Goal: Task Accomplishment & Management: Manage account settings

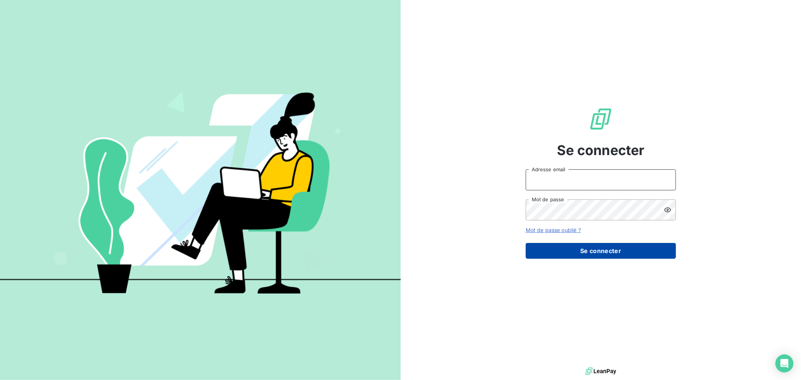
type input "[EMAIL_ADDRESS][DOMAIN_NAME]"
click at [633, 255] on button "Se connecter" at bounding box center [601, 251] width 150 height 16
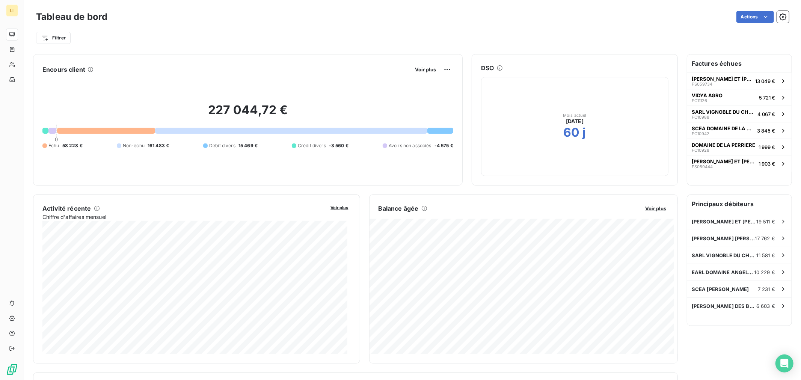
click at [95, 128] on div at bounding box center [106, 131] width 98 height 6
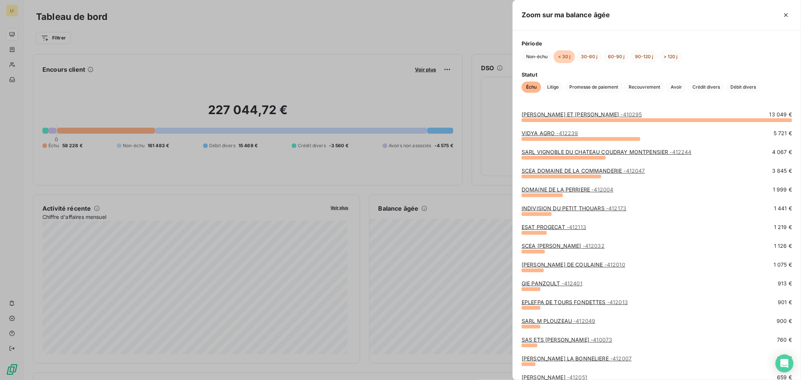
click at [406, 248] on div at bounding box center [400, 190] width 801 height 380
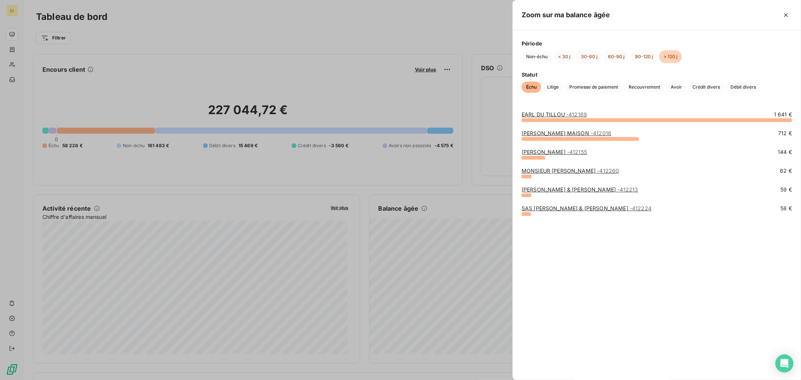
click at [582, 191] on link "[PERSON_NAME] & [PERSON_NAME] - 412213" at bounding box center [579, 189] width 117 height 6
click at [542, 132] on link "SA COULY DUTHEIL MAISON - 412016" at bounding box center [566, 133] width 90 height 6
click at [550, 150] on link "[PERSON_NAME] - 412155" at bounding box center [553, 152] width 65 height 6
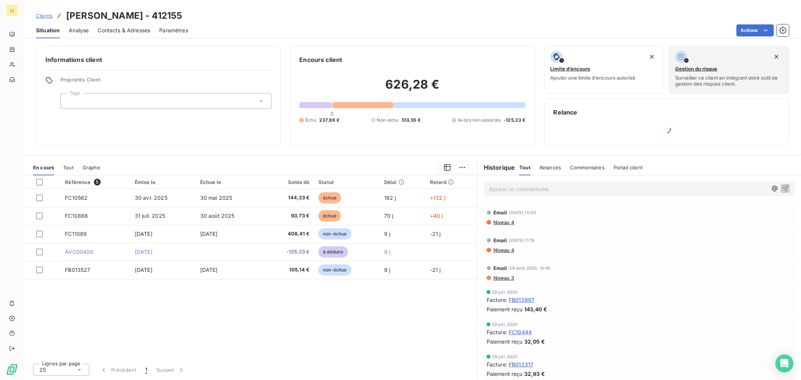
click at [386, 335] on div "Référence 5 Émise le Échue le Solde dû Statut Délai Retard FC10562 30 avr. 2025…" at bounding box center [250, 266] width 453 height 182
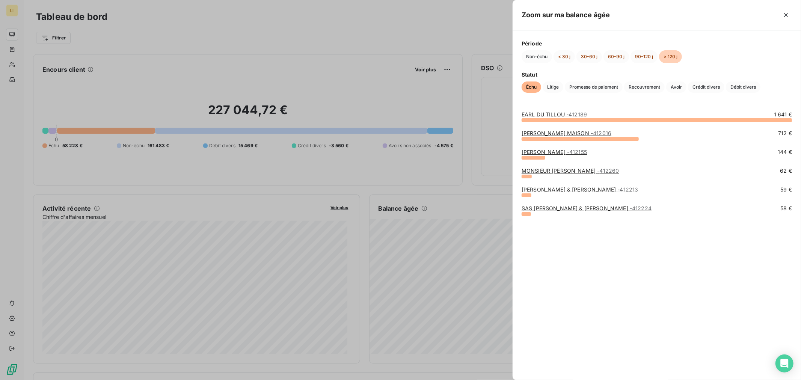
click at [98, 161] on div at bounding box center [400, 190] width 801 height 380
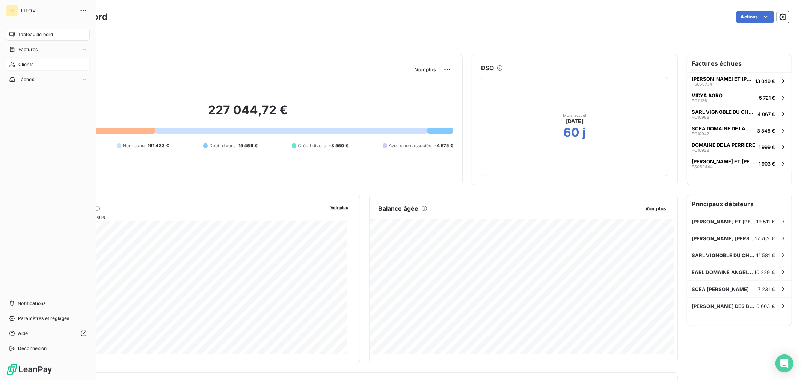
click at [19, 64] on span "Clients" at bounding box center [25, 64] width 15 height 7
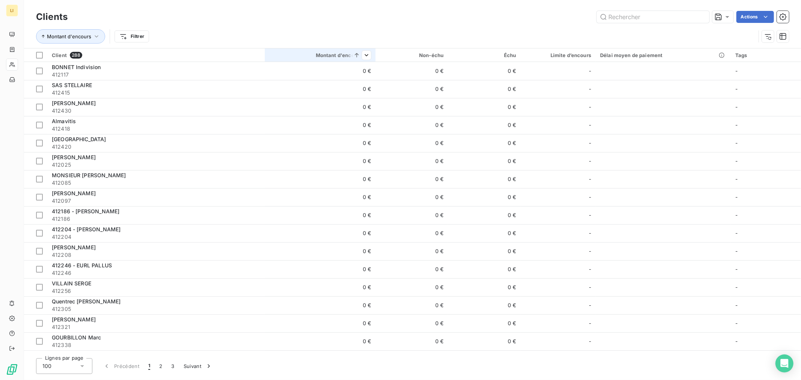
click at [322, 55] on div "Montant d'encours" at bounding box center [320, 55] width 102 height 6
click at [331, 55] on div "Montant d'encours" at bounding box center [320, 55] width 102 height 6
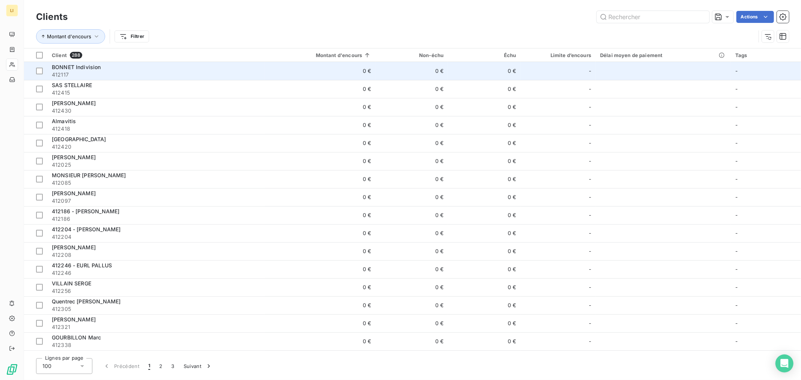
click at [106, 69] on div "BONNET Indivision" at bounding box center [156, 67] width 208 height 8
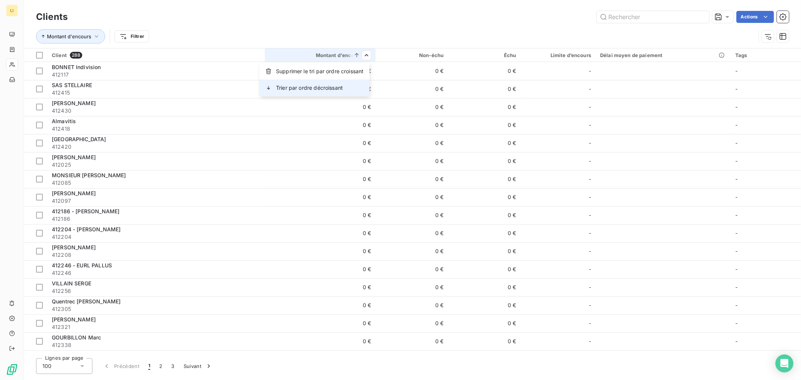
click at [343, 87] on span "Trier par ordre décroissant" at bounding box center [309, 88] width 67 height 8
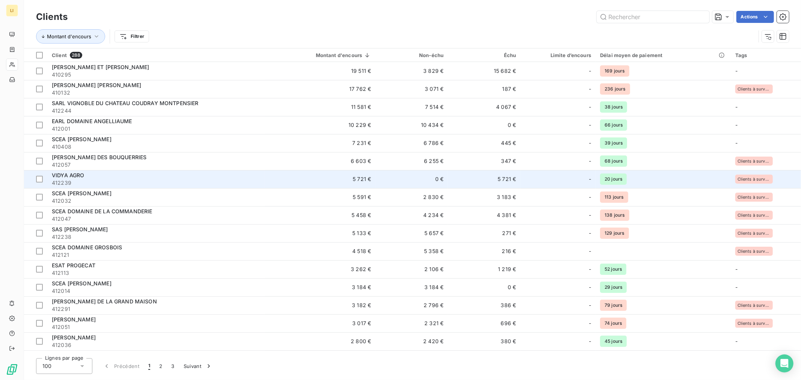
click at [521, 178] on td "-" at bounding box center [557, 179] width 75 height 18
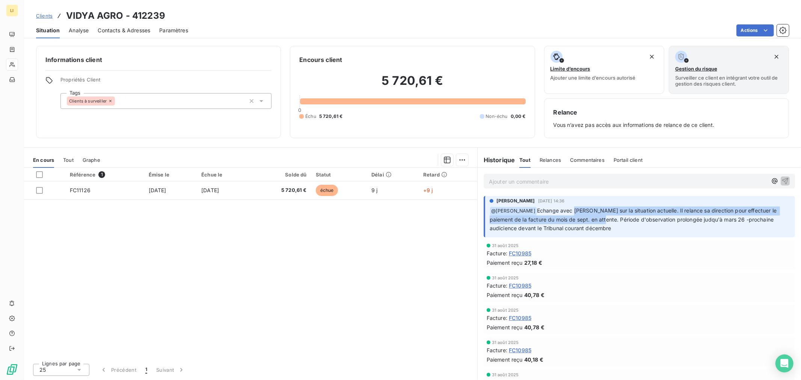
drag, startPoint x: 570, startPoint y: 218, endPoint x: 599, endPoint y: 218, distance: 29.3
click at [599, 218] on span "Echange avec [PERSON_NAME] sur la situation actuelle. Il relance sa direction p…" at bounding box center [634, 219] width 289 height 24
click at [296, 309] on div "Référence 1 Émise le Échue le Solde dû Statut Délai Retard FC11126 [DATE] [DATE…" at bounding box center [250, 263] width 453 height 190
